Goal: Task Accomplishment & Management: Complete application form

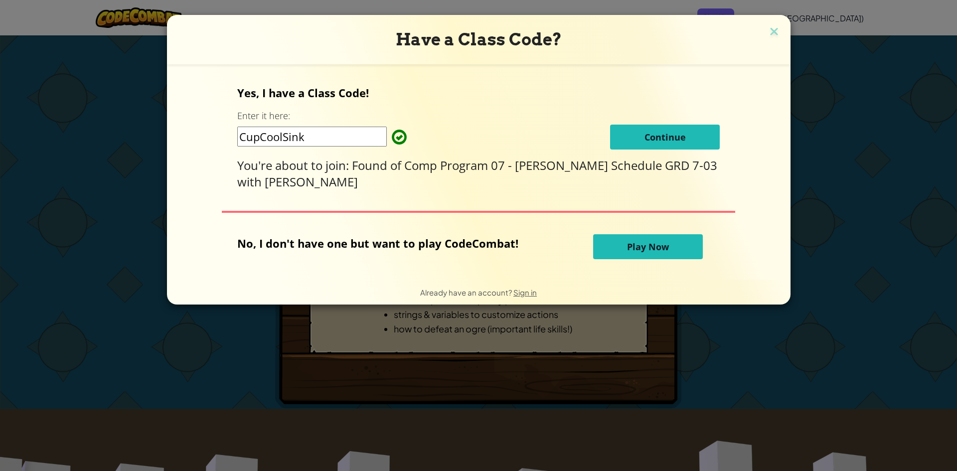
click at [662, 133] on span "Continue" at bounding box center [664, 137] width 41 height 12
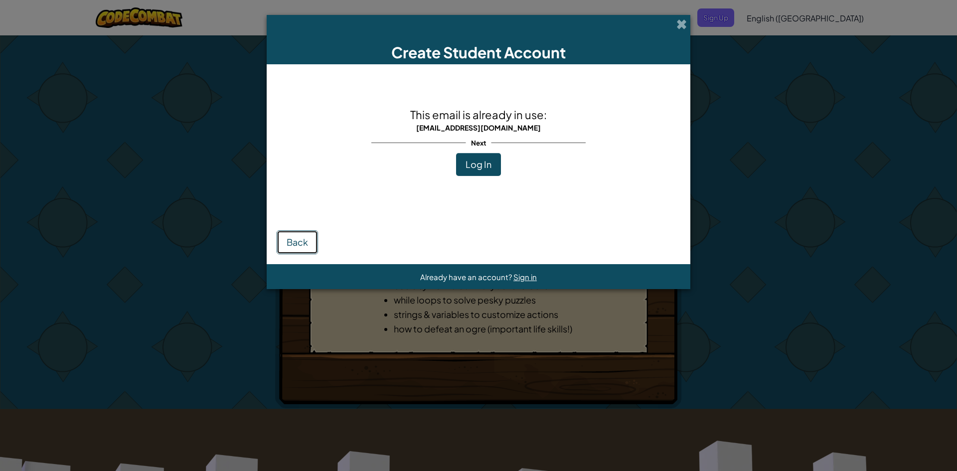
click at [297, 240] on span "Back" at bounding box center [296, 241] width 21 height 11
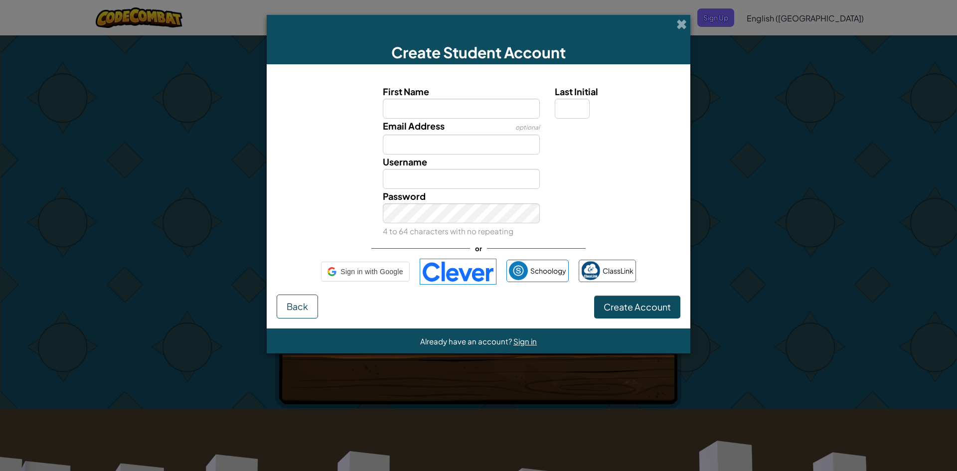
drag, startPoint x: 438, startPoint y: 270, endPoint x: 444, endPoint y: 264, distance: 8.5
click at [444, 264] on img at bounding box center [458, 272] width 77 height 26
click at [291, 307] on span "Back" at bounding box center [296, 305] width 21 height 11
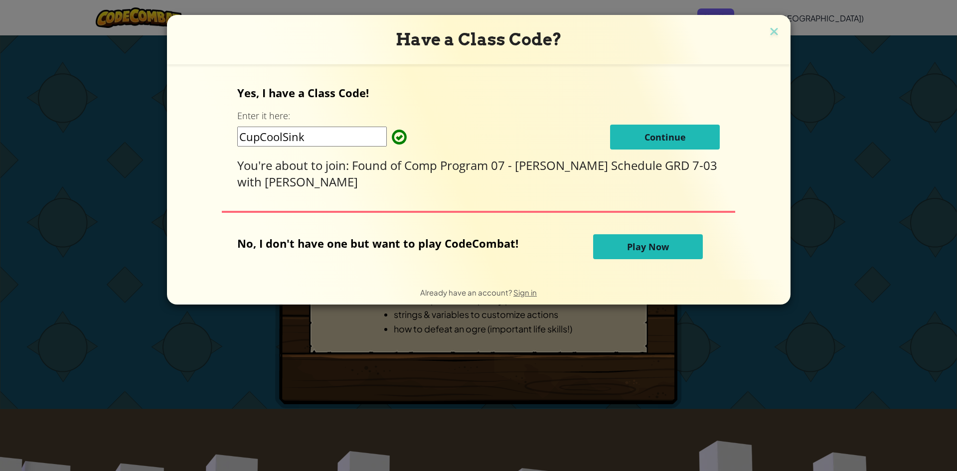
click at [615, 127] on button "Continue" at bounding box center [665, 137] width 110 height 25
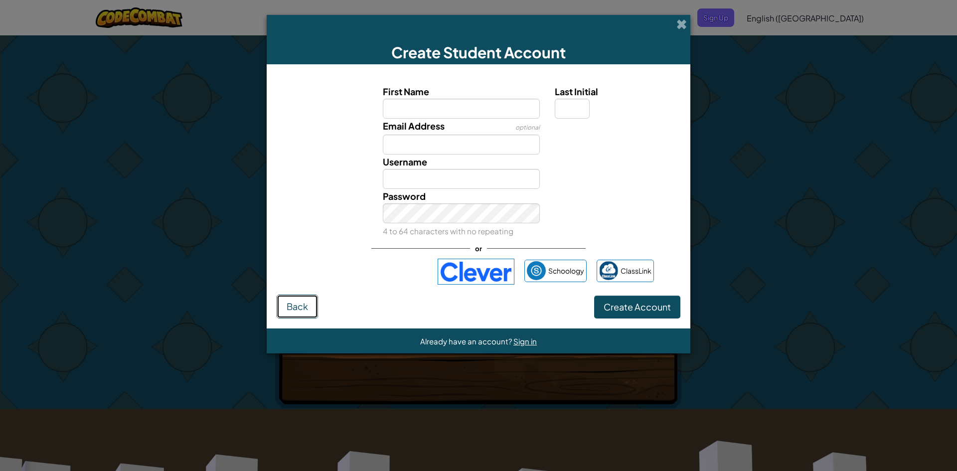
click at [291, 298] on button "Back" at bounding box center [297, 306] width 41 height 24
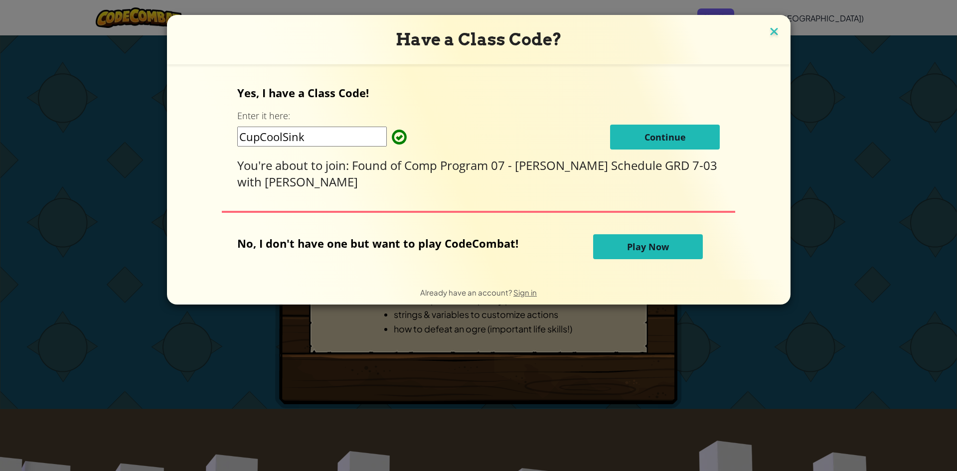
click at [767, 28] on img at bounding box center [773, 32] width 13 height 15
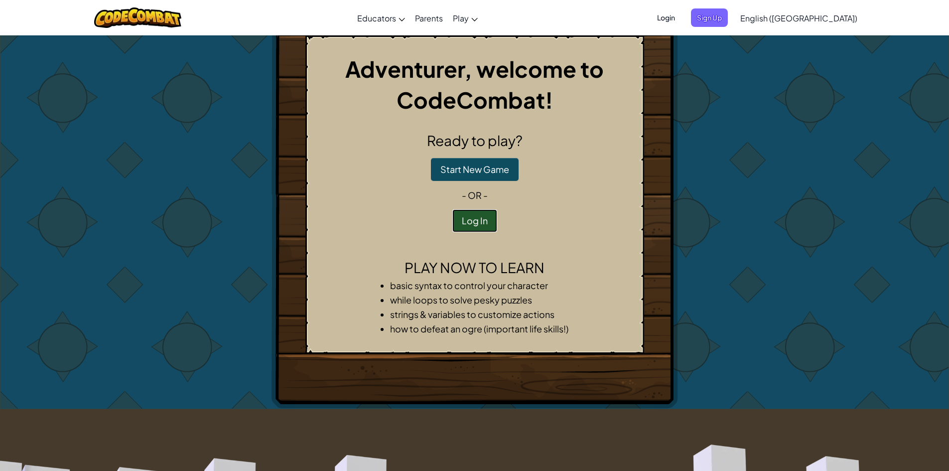
click at [462, 224] on button "Log In" at bounding box center [474, 220] width 45 height 23
